Goal: Transaction & Acquisition: Obtain resource

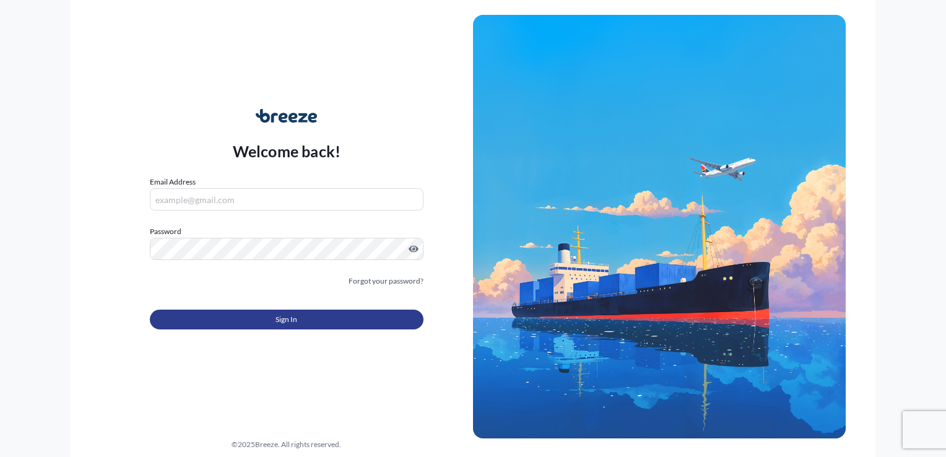
type input "[PERSON_NAME][EMAIL_ADDRESS][DOMAIN_NAME]"
click at [278, 319] on span "Sign In" at bounding box center [286, 319] width 22 height 12
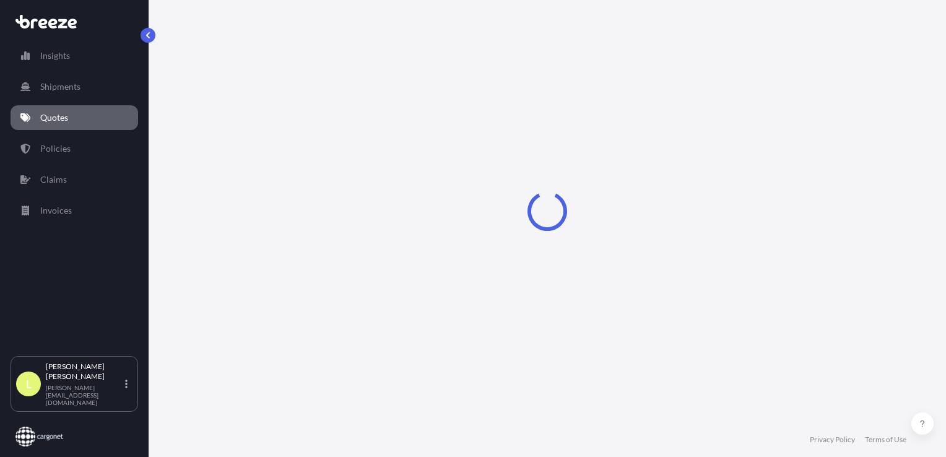
select select "Sea"
select select "1"
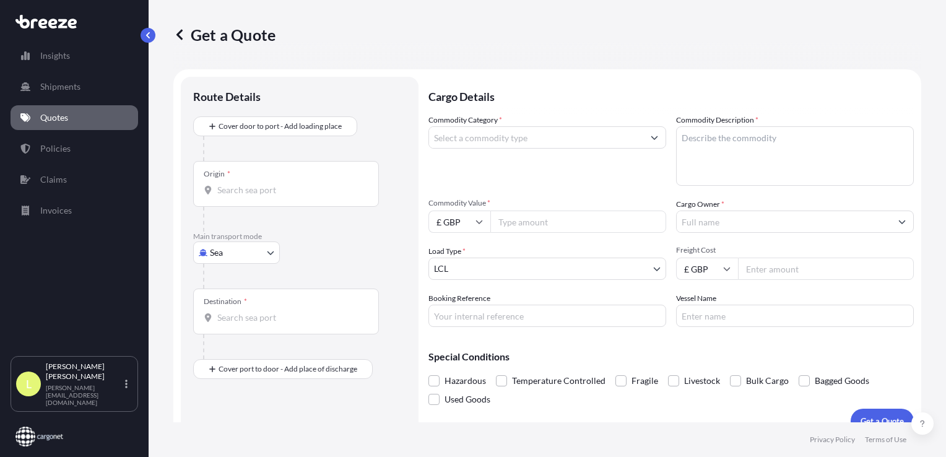
scroll to position [18, 0]
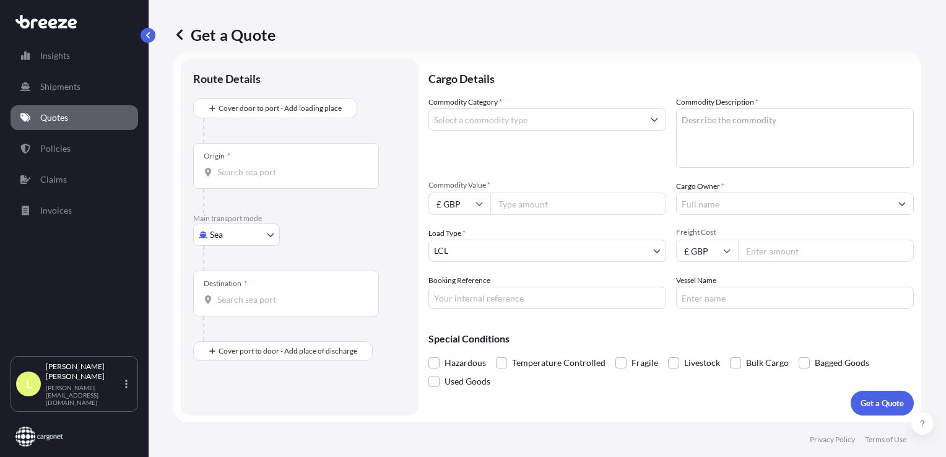
click at [238, 236] on body "Insights Shipments Quotes Policies Claims Invoices L [PERSON_NAME] [PERSON_NAME…" at bounding box center [473, 228] width 946 height 457
click at [228, 289] on div "Air" at bounding box center [236, 288] width 77 height 22
select select "Air"
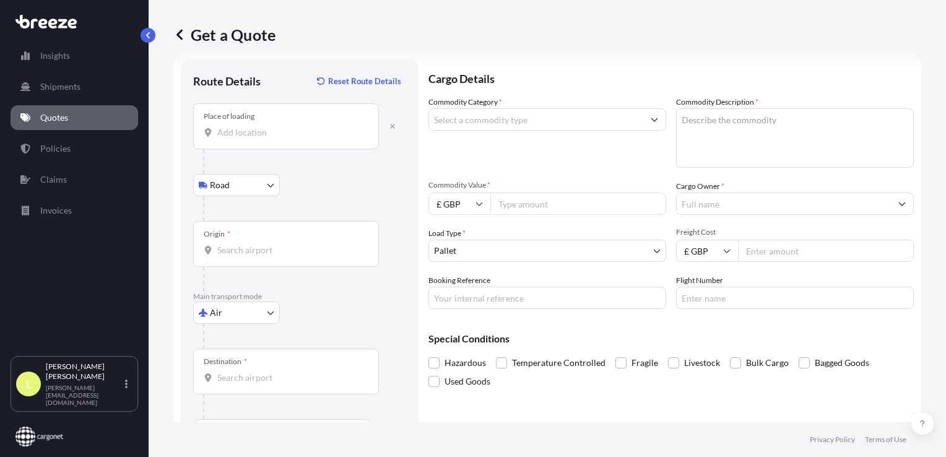
click at [241, 128] on input "Place of loading" at bounding box center [290, 132] width 146 height 12
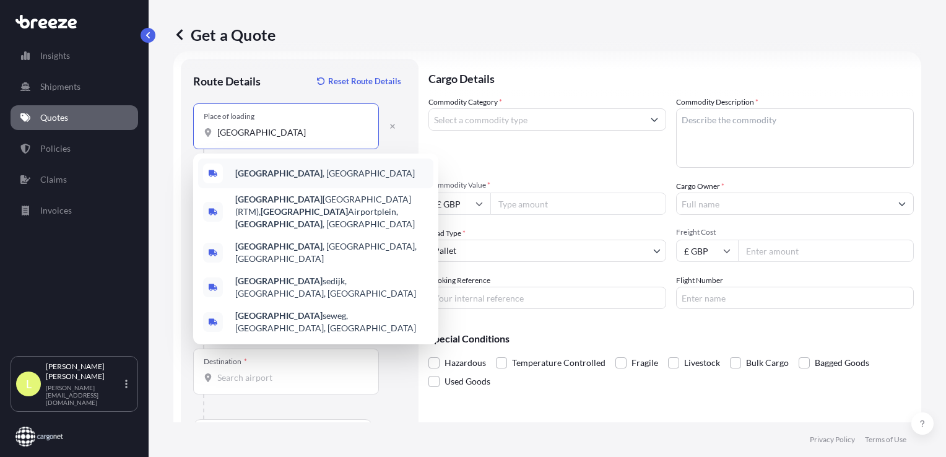
click at [270, 175] on b "[GEOGRAPHIC_DATA]" at bounding box center [278, 173] width 87 height 11
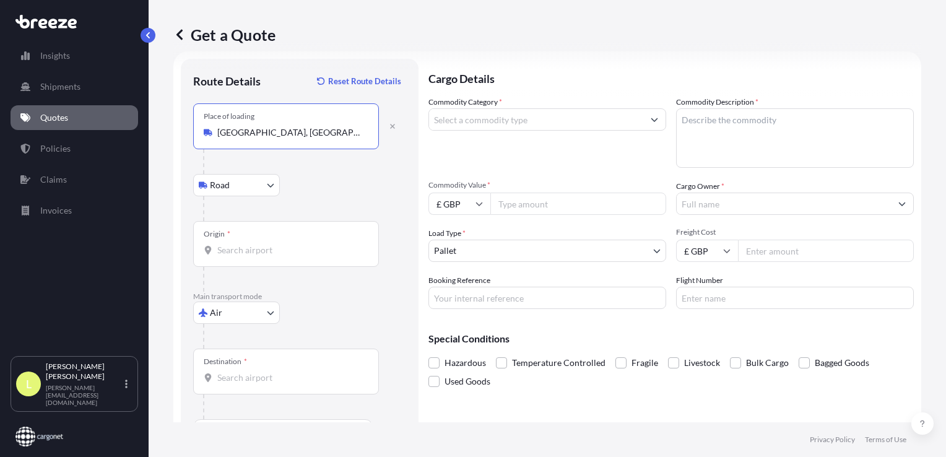
type input "[GEOGRAPHIC_DATA], [GEOGRAPHIC_DATA]"
click at [226, 247] on input "Origin *" at bounding box center [290, 250] width 146 height 12
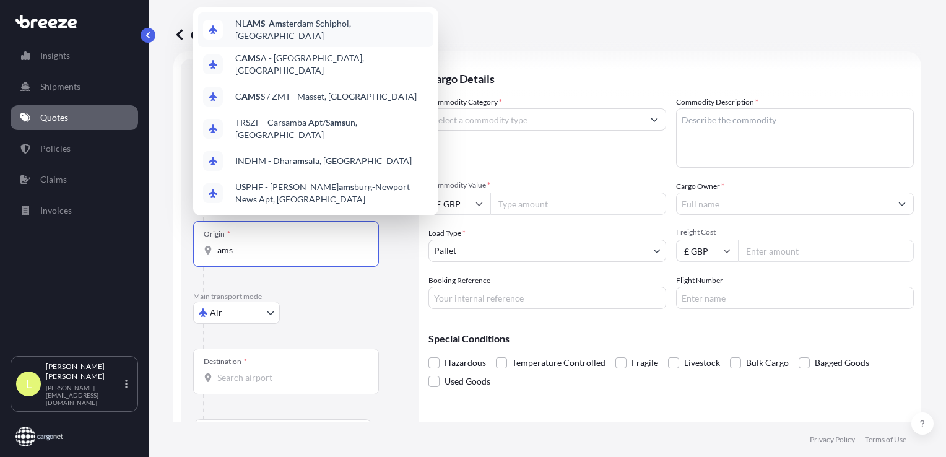
click at [292, 28] on span "NL AMS - Ams terdam Schiphol, [GEOGRAPHIC_DATA]" at bounding box center [331, 29] width 193 height 25
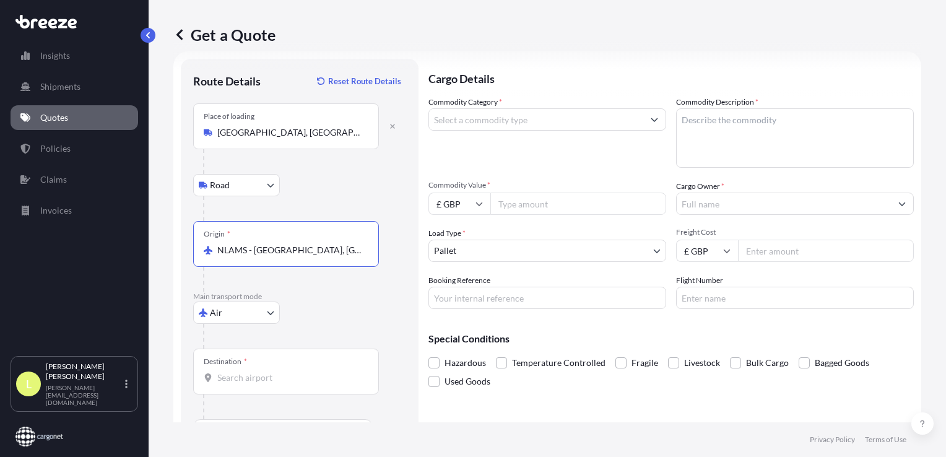
type input "NLAMS - [GEOGRAPHIC_DATA], [GEOGRAPHIC_DATA]"
click at [240, 379] on input "Destination *" at bounding box center [290, 377] width 146 height 12
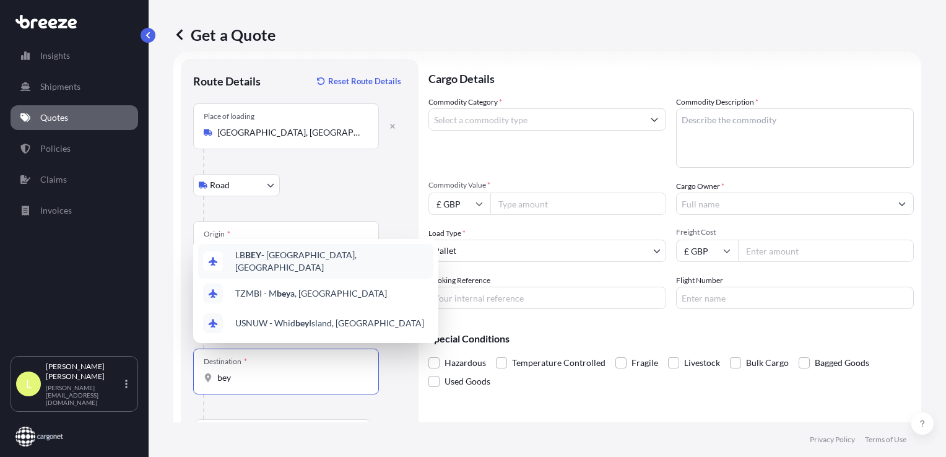
click at [285, 263] on span "[PERSON_NAME] - [GEOGRAPHIC_DATA], [GEOGRAPHIC_DATA]" at bounding box center [331, 261] width 193 height 25
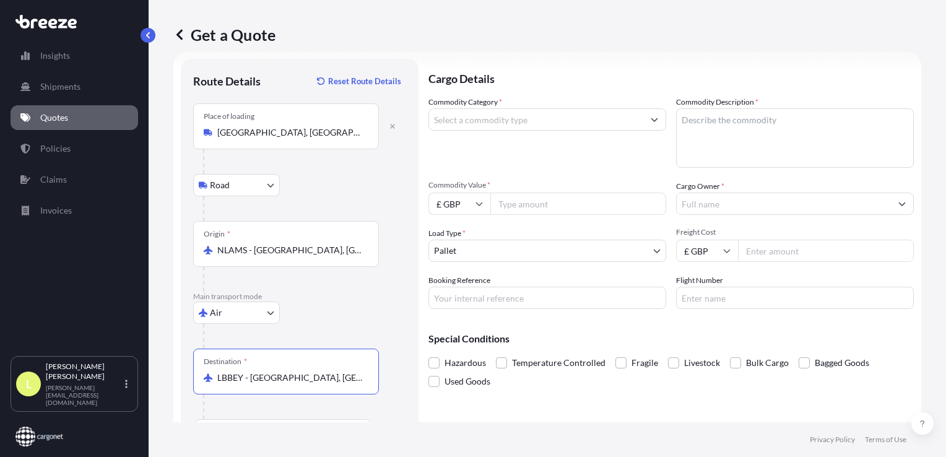
type input "LBBEY - [GEOGRAPHIC_DATA], [GEOGRAPHIC_DATA]"
click at [486, 118] on input "Commodity Category *" at bounding box center [536, 119] width 214 height 22
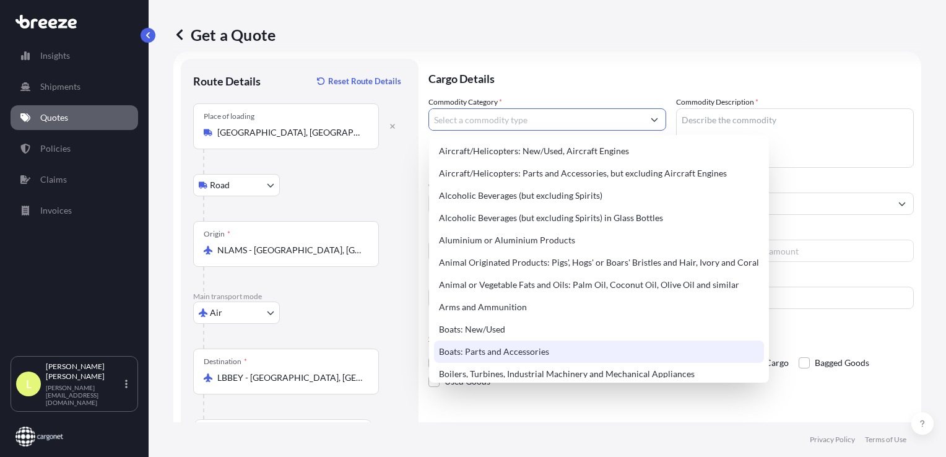
click at [487, 352] on div "Boats: Parts and Accessories" at bounding box center [599, 351] width 330 height 22
type input "Boats: Parts and Accessories"
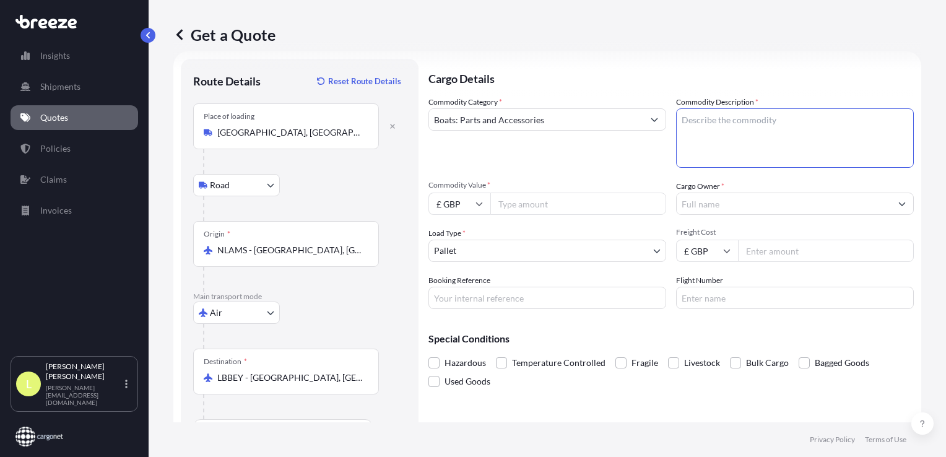
click at [711, 115] on textarea "Commodity Description *" at bounding box center [795, 137] width 238 height 59
type textarea "spares"
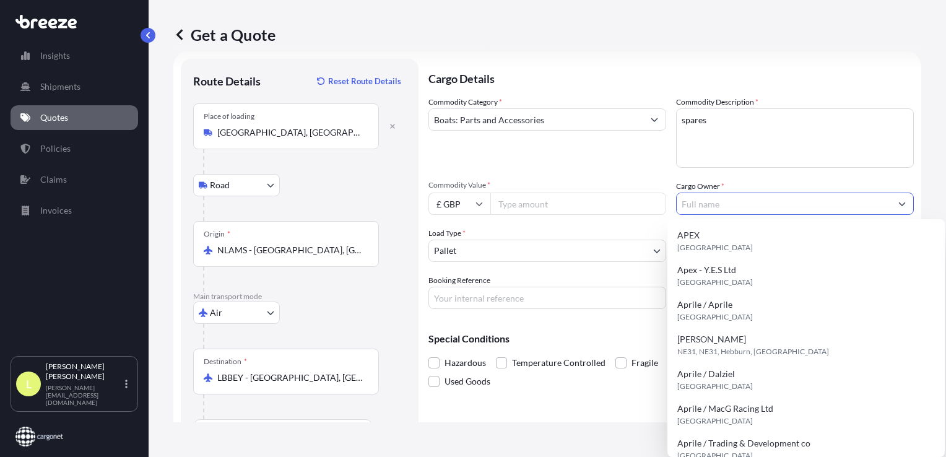
click at [712, 201] on input "Cargo Owner *" at bounding box center [784, 204] width 214 height 22
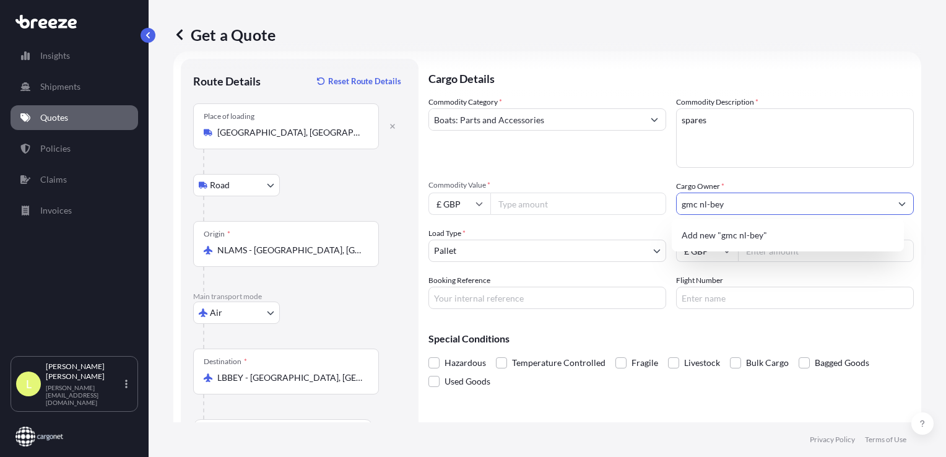
type input "gmc nl-bey"
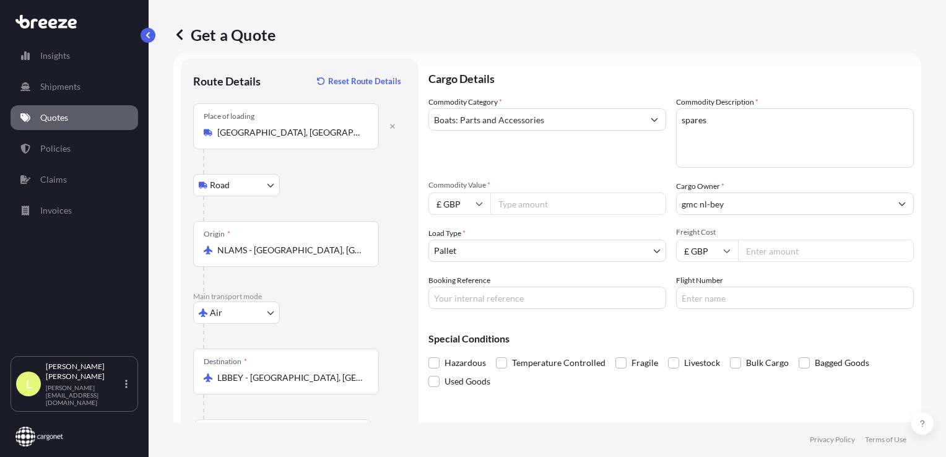
click at [524, 197] on input "Commodity Value *" at bounding box center [578, 204] width 176 height 22
click at [479, 206] on icon at bounding box center [478, 203] width 7 height 7
click at [457, 238] on div "€ EUR" at bounding box center [459, 237] width 52 height 24
type input "€ EUR"
click at [504, 202] on input "Commodity Value *" at bounding box center [578, 204] width 176 height 22
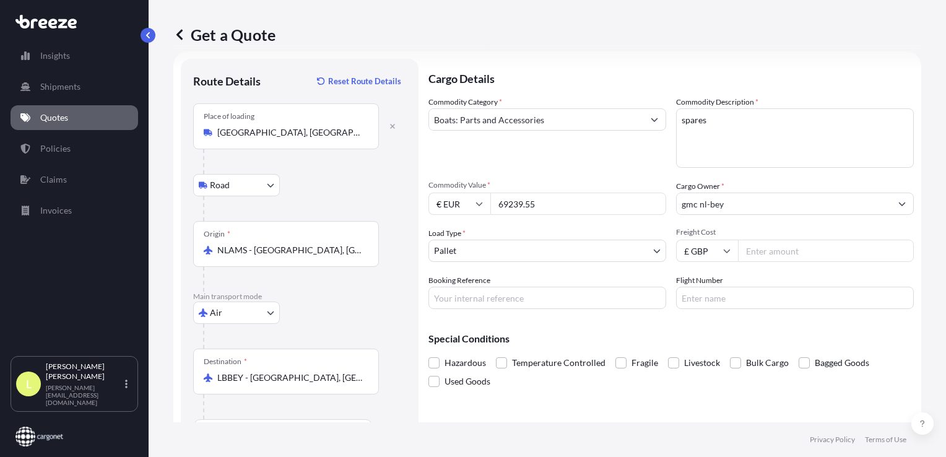
type input "69239.55"
click at [747, 251] on input "Freight Cost" at bounding box center [826, 251] width 176 height 22
type input "1431"
click at [435, 295] on input "193595" at bounding box center [547, 298] width 238 height 22
type input "AQ193595"
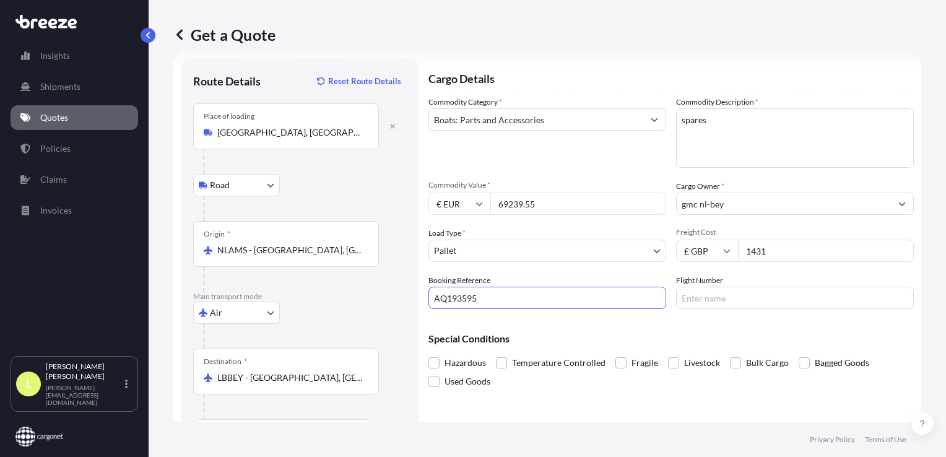
click at [618, 326] on div "Special Conditions Hazardous Temperature Controlled Fragile Livestock Bulk Carg…" at bounding box center [670, 355] width 485 height 72
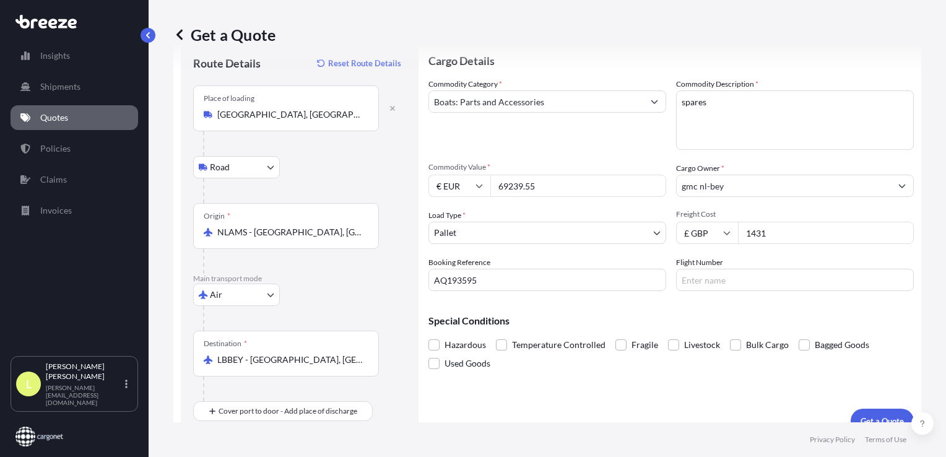
scroll to position [53, 0]
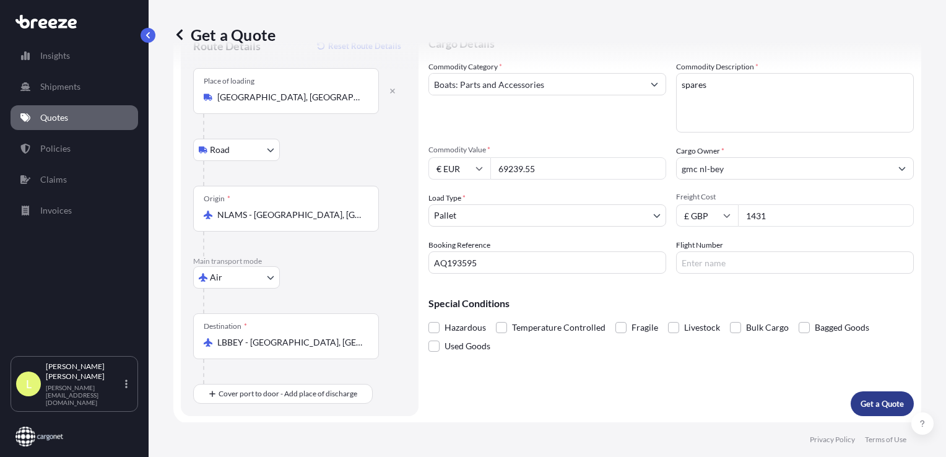
click at [869, 402] on p "Get a Quote" at bounding box center [881, 403] width 43 height 12
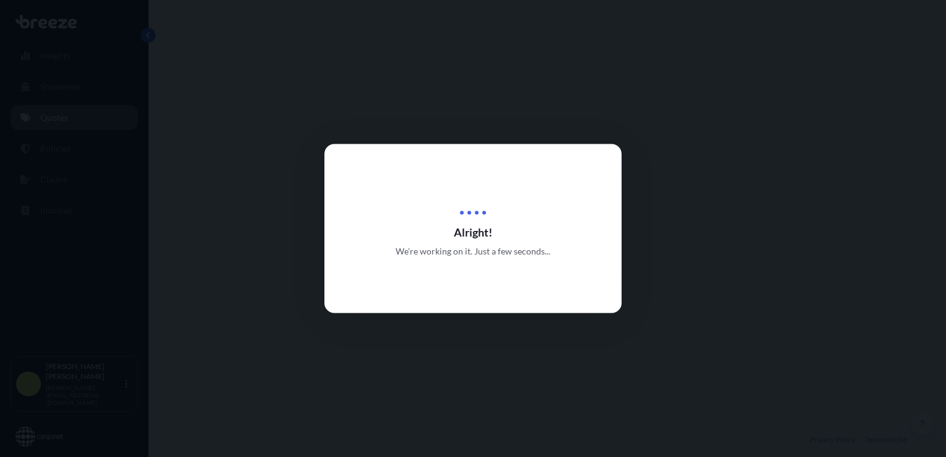
select select "Road"
select select "Air"
select select "1"
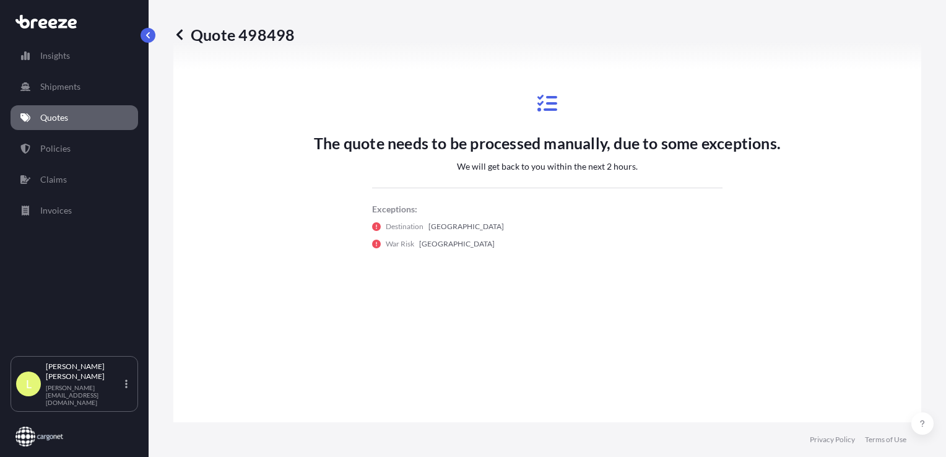
scroll to position [669, 0]
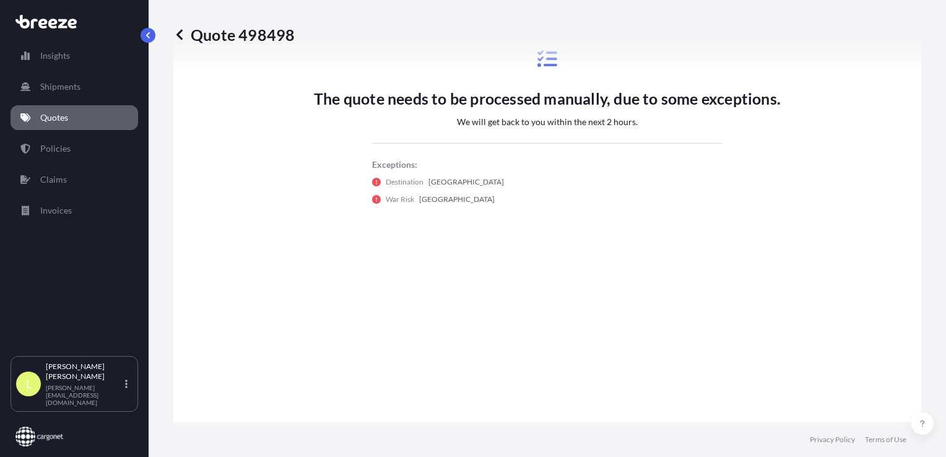
click at [476, 180] on div "Destination [GEOGRAPHIC_DATA]" at bounding box center [547, 182] width 350 height 12
click at [401, 204] on div "The quote needs to be processed manually, due to some exceptions. We will get b…" at bounding box center [547, 127] width 467 height 186
click at [477, 253] on div "The quote needs to be processed manually, due to some exceptions. We will get b…" at bounding box center [547, 127] width 713 height 588
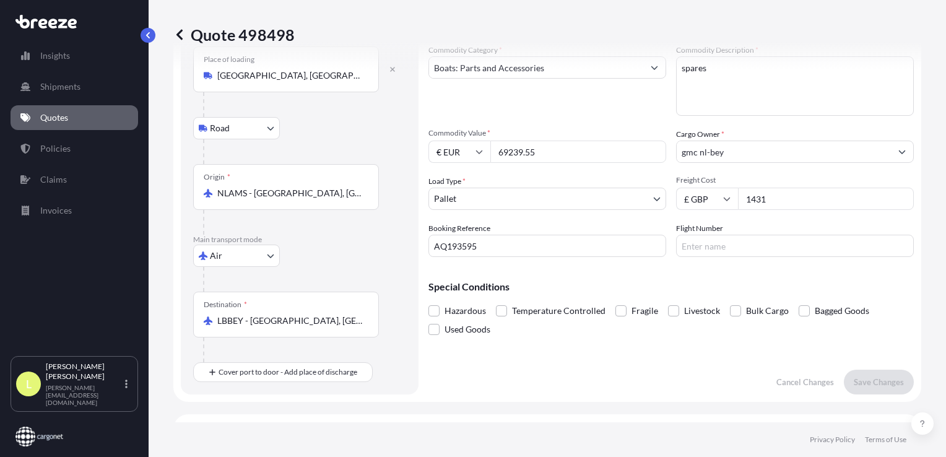
scroll to position [0, 0]
